Goal: Understand process/instructions

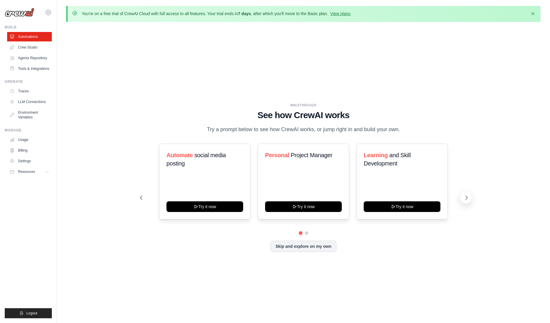
click at [466, 197] on icon at bounding box center [467, 198] width 6 height 6
click at [328, 246] on button "Skip and explore on my own" at bounding box center [303, 245] width 66 height 11
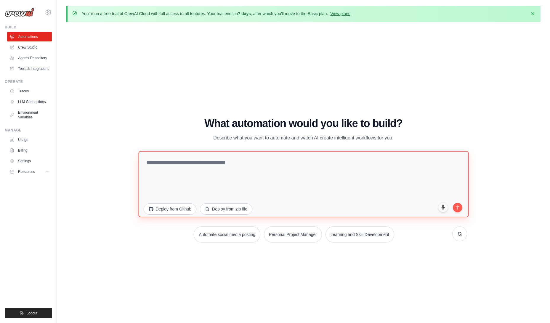
click at [241, 182] on textarea at bounding box center [303, 184] width 330 height 66
